Goal: Task Accomplishment & Management: Manage account settings

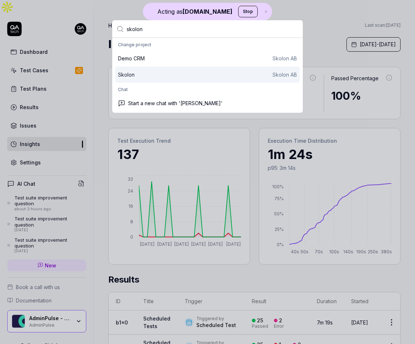
type input "skolon"
click at [138, 70] on div "[PERSON_NAME] AB" at bounding box center [207, 74] width 185 height 16
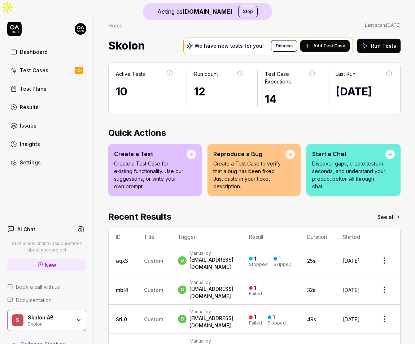
scroll to position [30, 0]
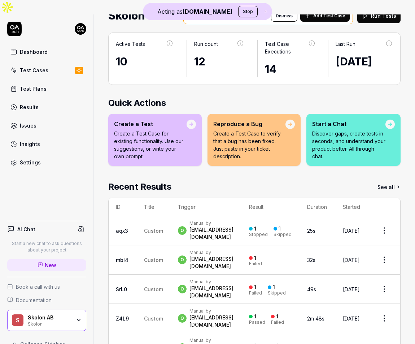
click at [42, 155] on link "Settings" at bounding box center [46, 162] width 79 height 14
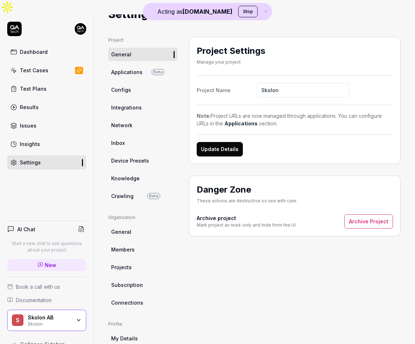
scroll to position [84, 0]
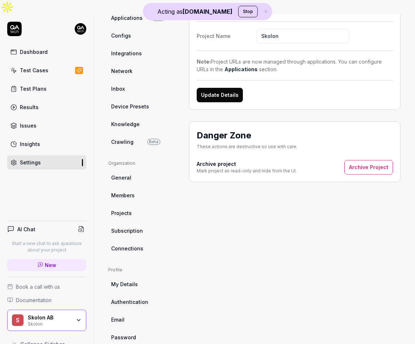
click at [140, 227] on span "Subscription" at bounding box center [127, 231] width 32 height 8
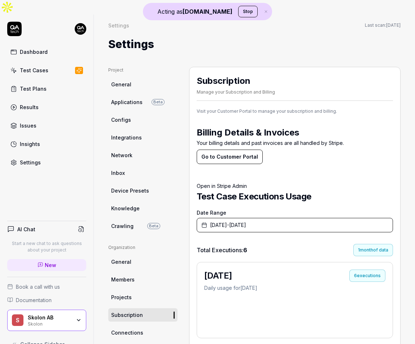
click at [225, 150] on button "Go to Customer Portal" at bounding box center [230, 157] width 66 height 14
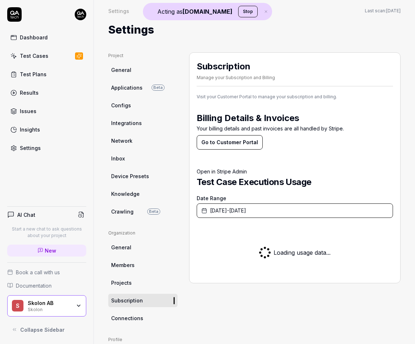
click at [52, 42] on link "Dashboard" at bounding box center [46, 37] width 79 height 14
